Goal: Check status

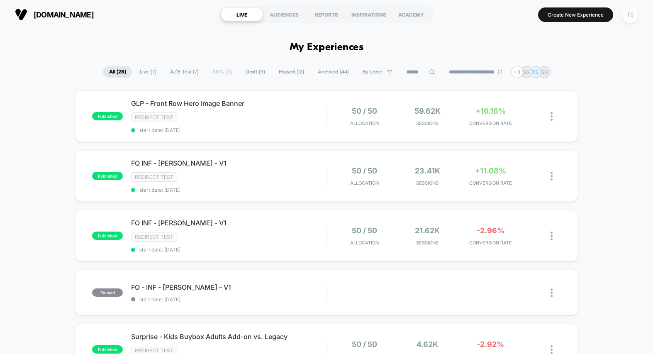
click at [631, 18] on div "TS" at bounding box center [630, 15] width 16 height 16
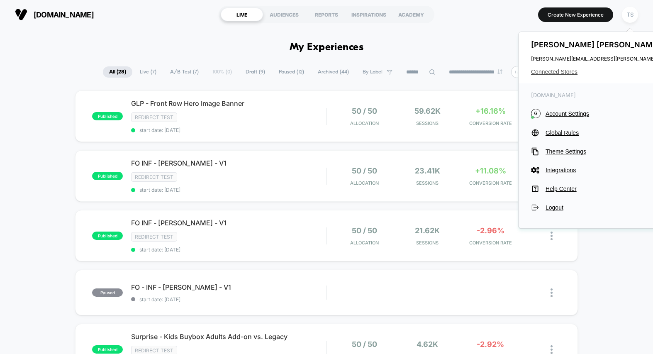
click at [559, 70] on span "Connected Stores" at bounding box center [613, 71] width 165 height 7
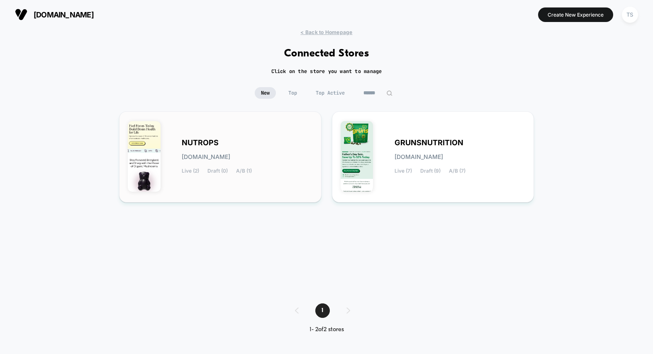
click at [238, 144] on div "NUTROPS [DOMAIN_NAME] Live (2) Draft (0) A/B (1)" at bounding box center [247, 157] width 131 height 34
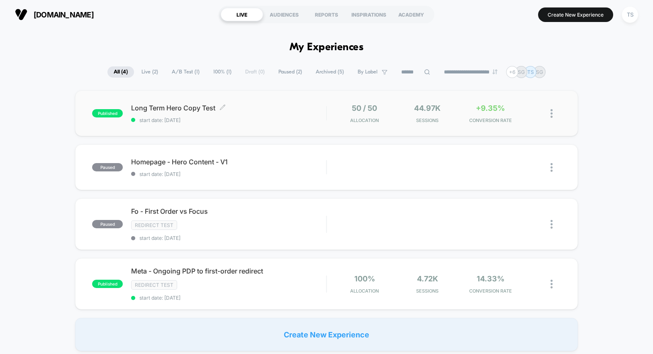
click at [244, 111] on span "Long Term Hero Copy Test Click to edit experience details" at bounding box center [228, 108] width 195 height 8
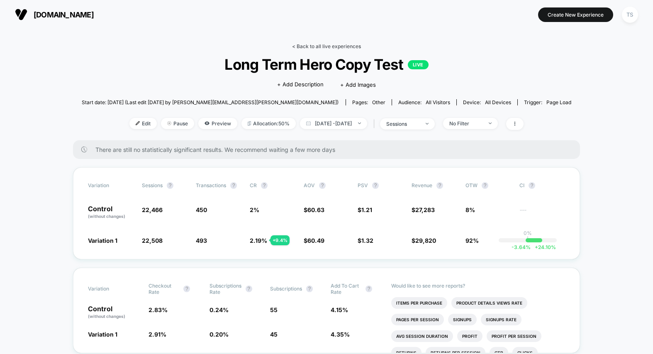
click at [329, 47] on link "< Back to all live experiences" at bounding box center [326, 46] width 69 height 6
